Goal: Transaction & Acquisition: Purchase product/service

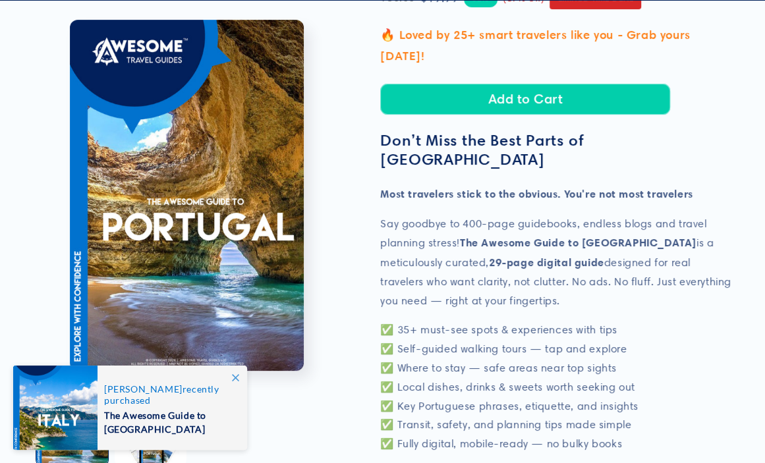
scroll to position [329, 0]
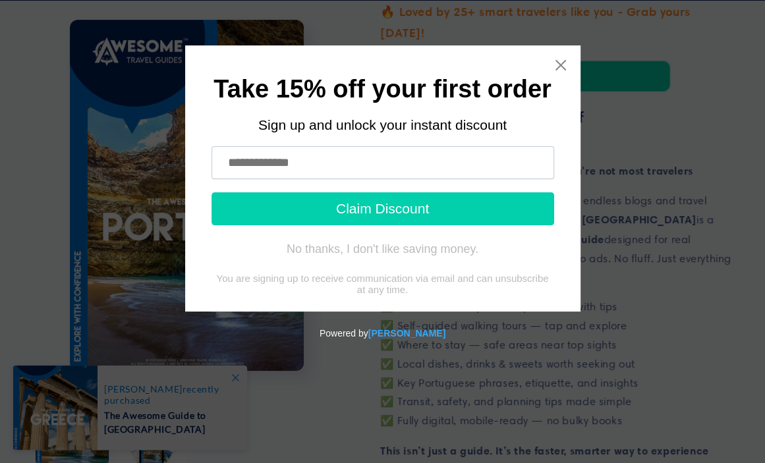
click at [231, 166] on input "text" at bounding box center [382, 162] width 343 height 33
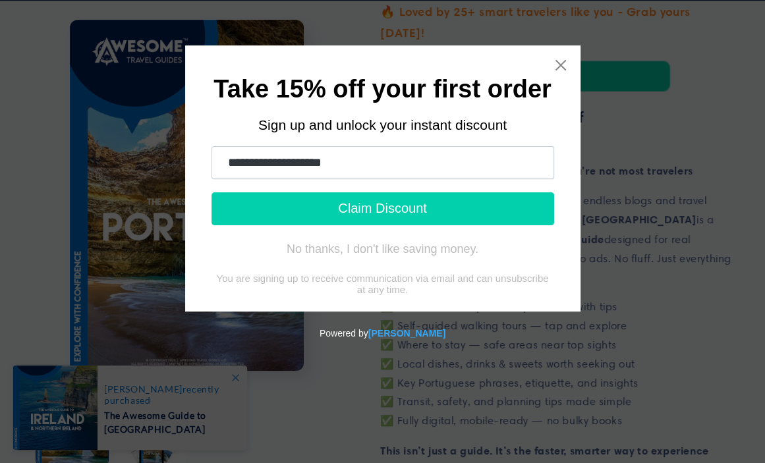
type input "**********"
click at [349, 209] on button "Claim Discount" at bounding box center [382, 208] width 343 height 33
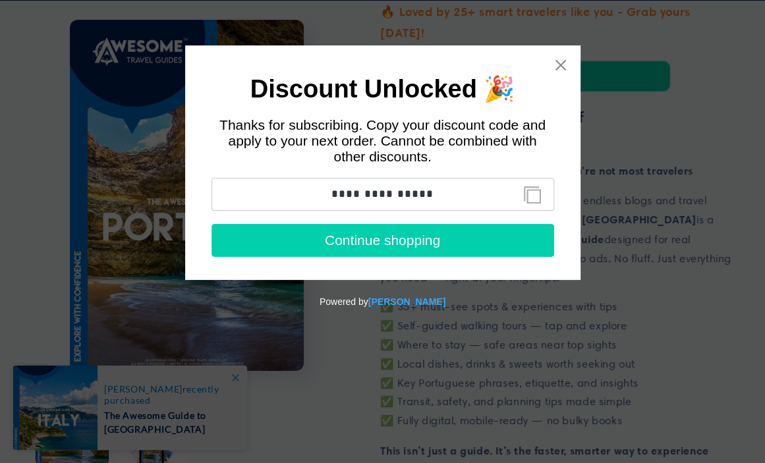
drag, startPoint x: 330, startPoint y: 196, endPoint x: 435, endPoint y: 195, distance: 104.7
click at [435, 195] on input "**********" at bounding box center [382, 194] width 343 height 33
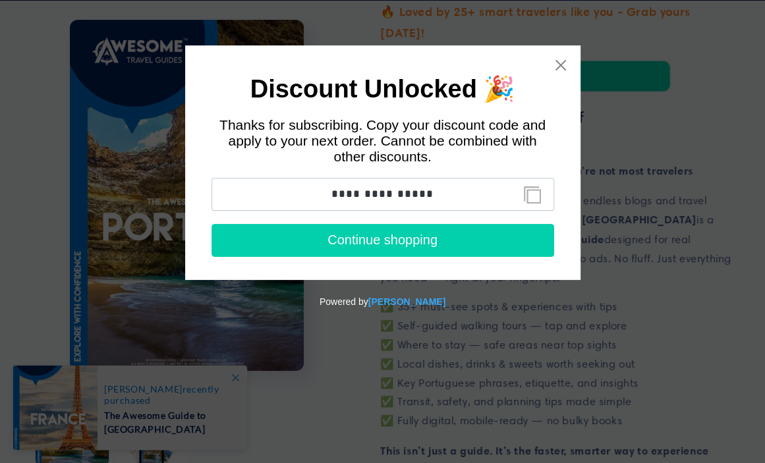
click at [338, 242] on button "Continue shopping" at bounding box center [382, 240] width 343 height 33
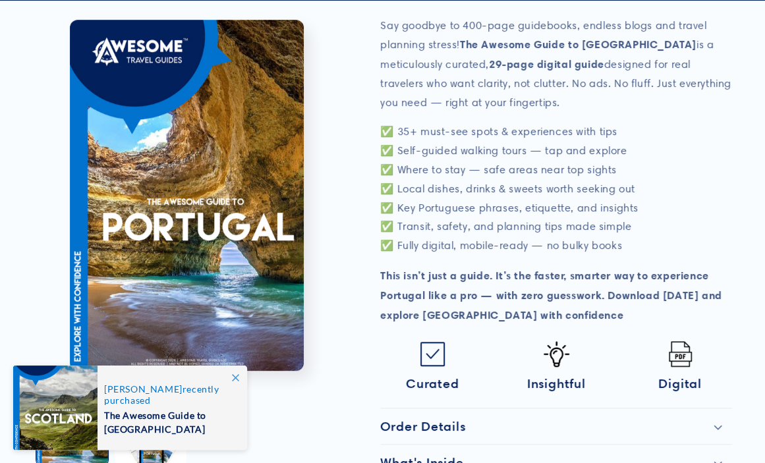
scroll to position [527, 0]
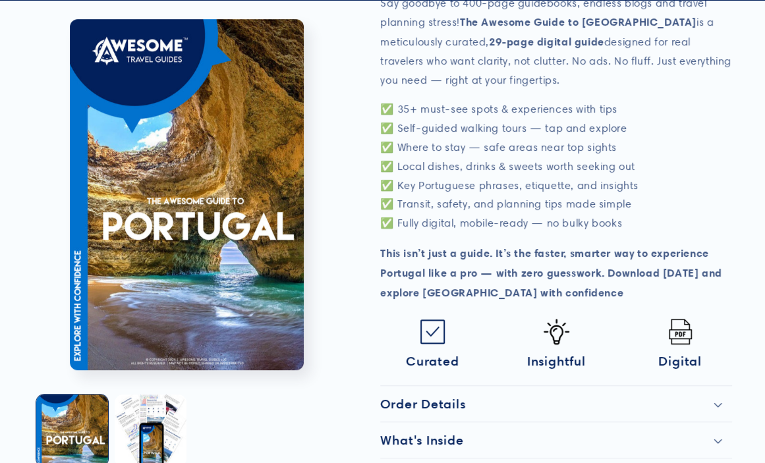
click at [402, 396] on h2 "Order Details" at bounding box center [422, 404] width 85 height 16
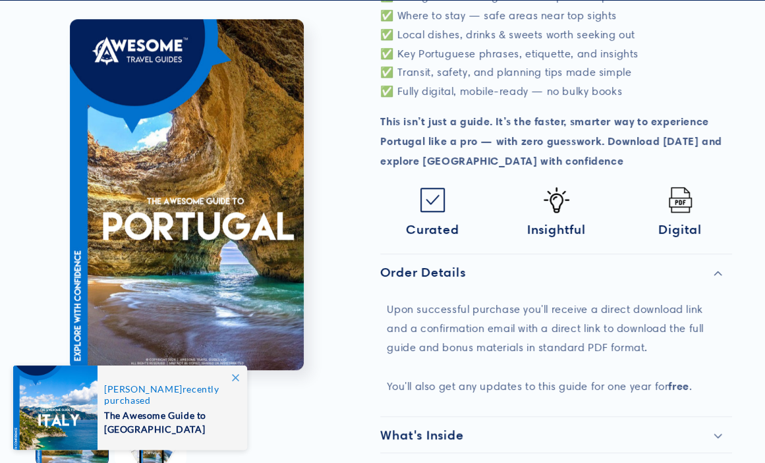
scroll to position [725, 0]
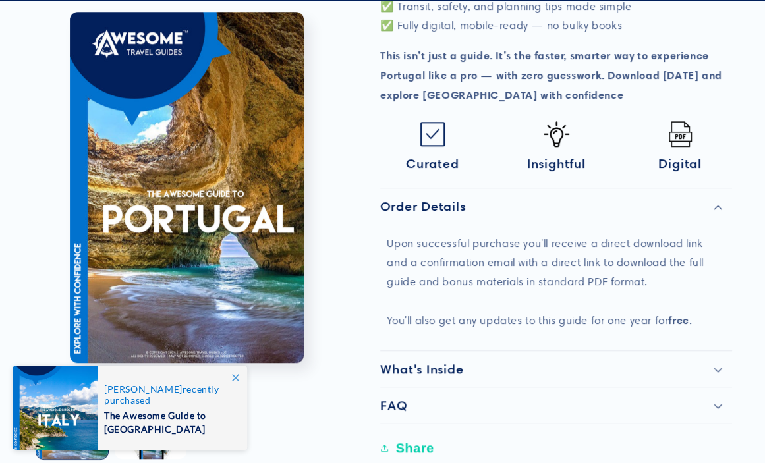
click at [123, 387] on span "[PERSON_NAME]" at bounding box center [143, 388] width 78 height 11
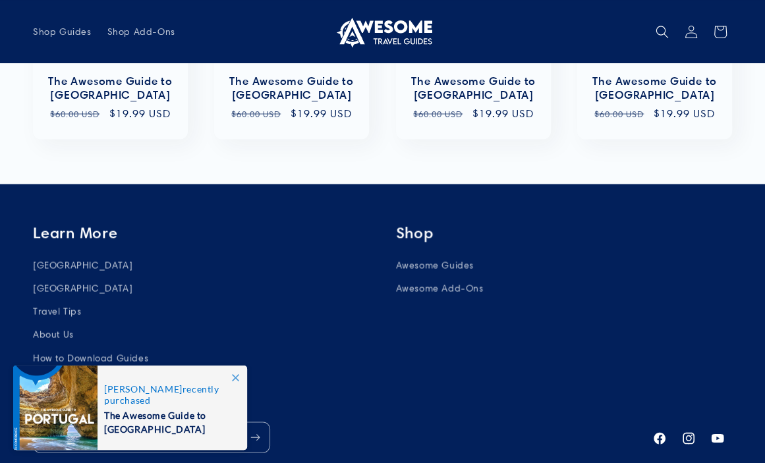
scroll to position [1317, 0]
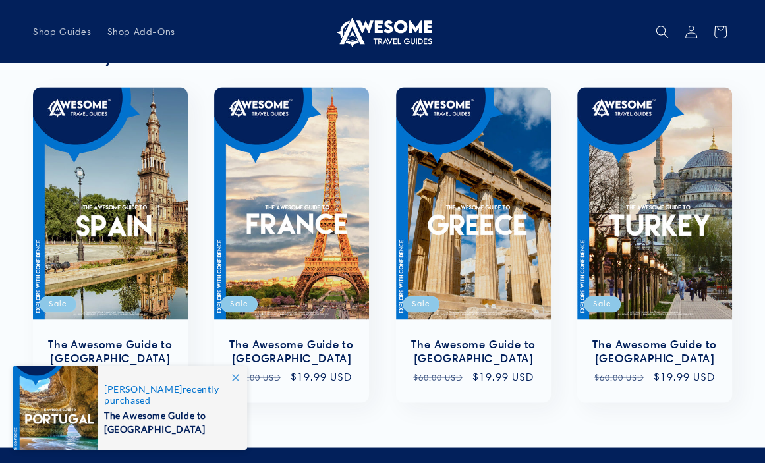
click at [140, 406] on span "The Awesome Guide to [GEOGRAPHIC_DATA]" at bounding box center [168, 421] width 129 height 30
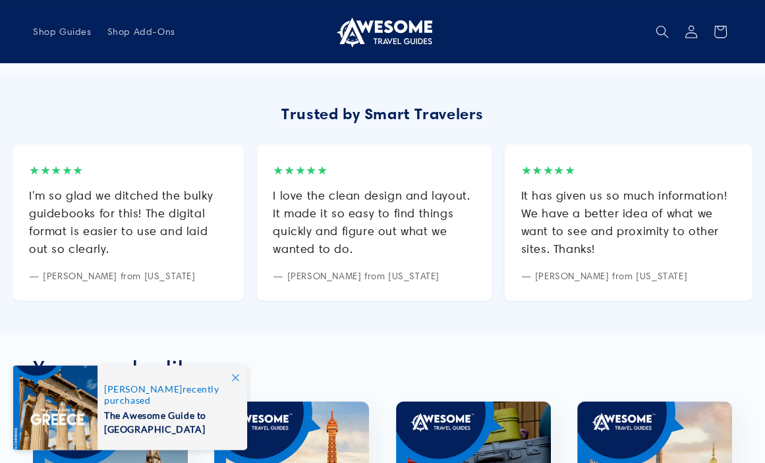
scroll to position [856, 0]
